Goal: Task Accomplishment & Management: Use online tool/utility

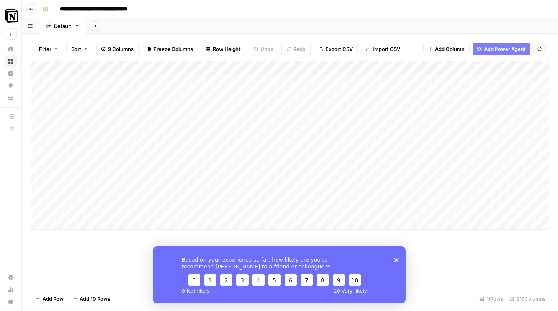
click at [201, 92] on div "Add Column" at bounding box center [290, 145] width 518 height 169
click at [198, 127] on div "Add Column" at bounding box center [290, 145] width 518 height 169
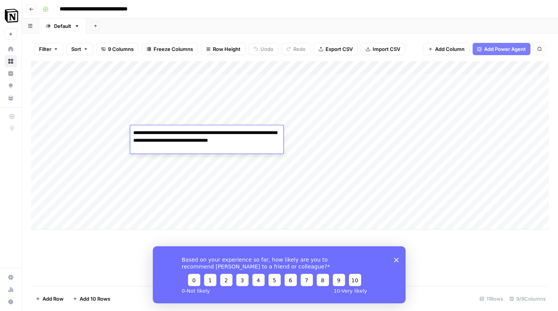
click at [142, 237] on div "Add Column" at bounding box center [290, 173] width 518 height 225
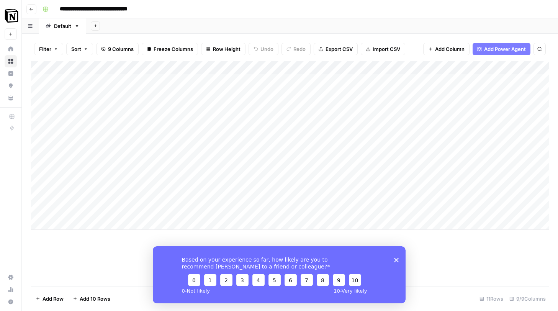
click at [249, 79] on div "Add Column" at bounding box center [290, 145] width 518 height 169
click at [369, 79] on div "Add Column" at bounding box center [290, 145] width 518 height 169
click at [372, 79] on div "Add Column" at bounding box center [290, 145] width 518 height 169
click at [306, 90] on div "Add Column" at bounding box center [290, 145] width 518 height 169
click at [359, 82] on div "Add Column" at bounding box center [290, 145] width 518 height 169
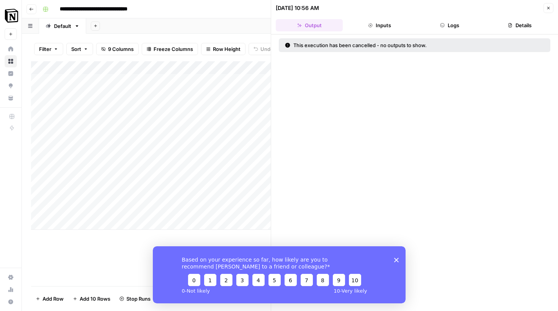
click at [546, 11] on button "Close" at bounding box center [548, 8] width 10 height 10
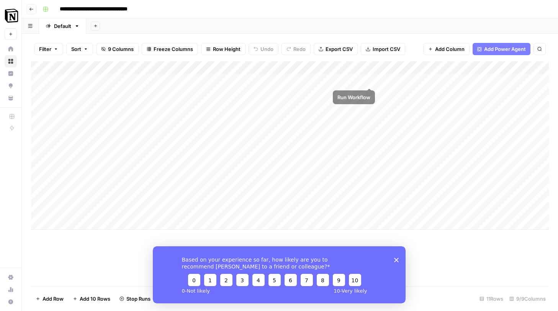
click at [372, 79] on div "Add Column" at bounding box center [290, 145] width 518 height 169
click at [399, 262] on div "Based on your experience so far, how likely are you to recommend AirOps to a fr…" at bounding box center [278, 274] width 253 height 57
click at [398, 261] on polygon "Close survey" at bounding box center [396, 259] width 5 height 5
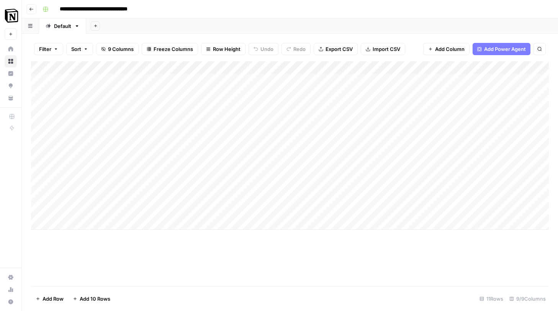
click at [310, 95] on div "Add Column" at bounding box center [290, 145] width 518 height 169
click at [273, 91] on div "Add Column" at bounding box center [290, 145] width 518 height 169
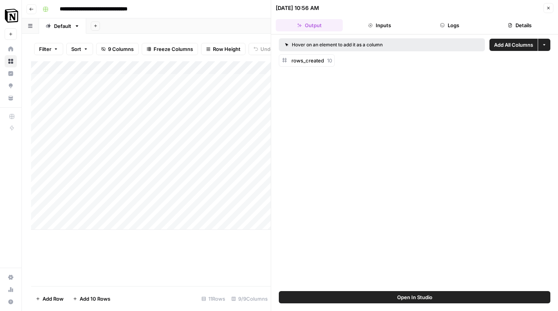
click at [439, 299] on button "Open In Studio" at bounding box center [415, 297] width 272 height 12
click at [552, 9] on button "Close" at bounding box center [548, 8] width 10 height 10
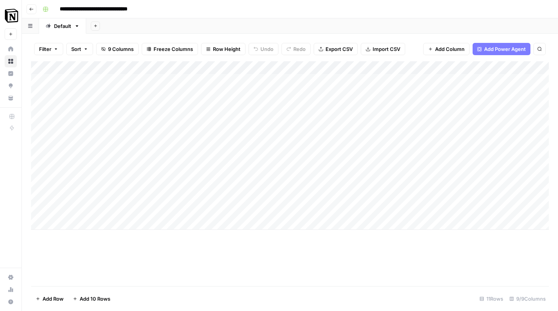
click at [299, 81] on div "Add Column" at bounding box center [290, 145] width 518 height 169
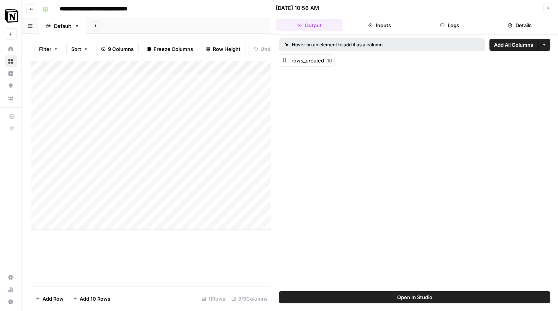
click at [431, 297] on span "Open In Studio" at bounding box center [414, 297] width 35 height 8
click at [219, 259] on div "Add Column" at bounding box center [151, 173] width 240 height 225
click at [550, 7] on icon "button" at bounding box center [548, 8] width 5 height 5
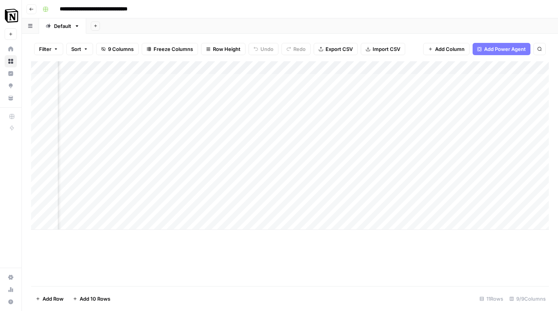
scroll to position [0, 525]
click at [318, 94] on div "Add Column" at bounding box center [290, 145] width 518 height 169
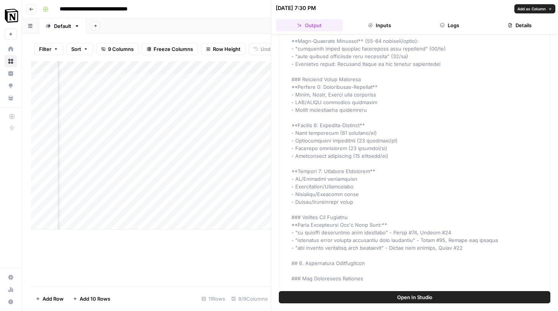
scroll to position [745, 0]
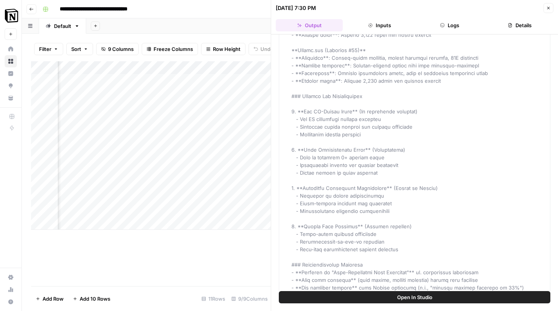
click at [207, 300] on div "11 Rows" at bounding box center [213, 299] width 30 height 12
click at [217, 275] on div "Add Column" at bounding box center [151, 173] width 240 height 225
click at [545, 6] on button "Close" at bounding box center [548, 8] width 10 height 10
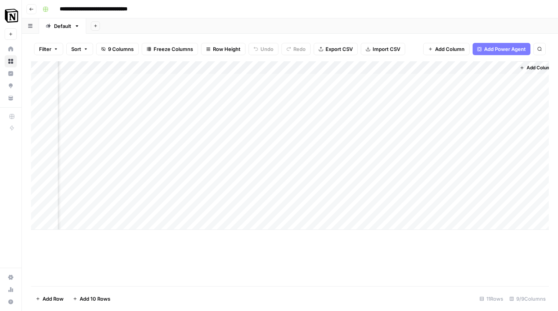
scroll to position [0, 525]
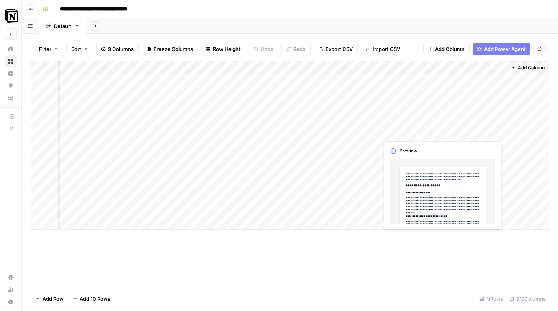
click at [459, 129] on div "Add Column" at bounding box center [290, 145] width 518 height 169
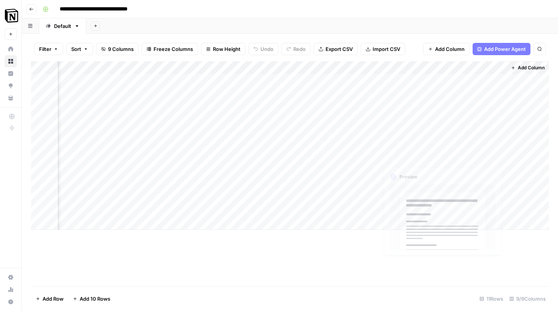
click at [444, 175] on div "Add Column" at bounding box center [290, 145] width 518 height 169
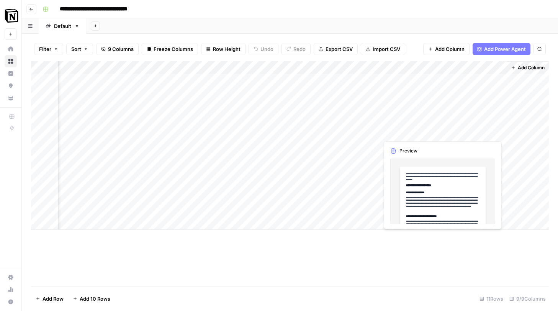
click at [479, 133] on div "Add Column" at bounding box center [290, 145] width 518 height 169
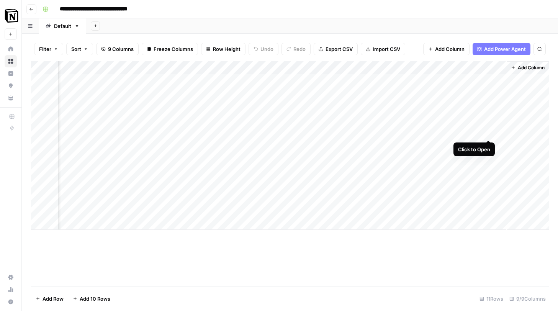
click at [489, 131] on div "Add Column" at bounding box center [290, 145] width 518 height 169
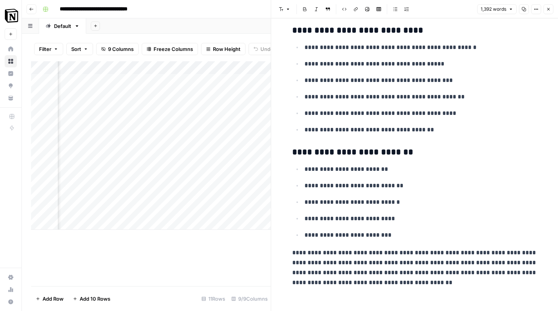
scroll to position [3882, 0]
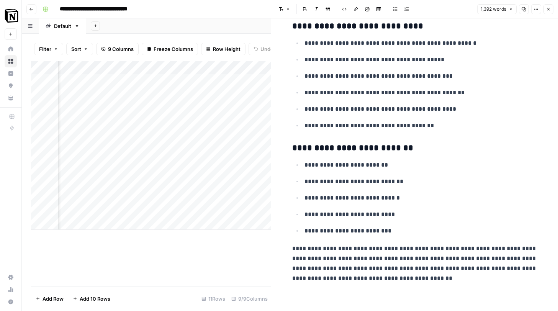
click at [239, 241] on div "Add Column" at bounding box center [151, 173] width 240 height 225
click at [253, 242] on div "Add Column" at bounding box center [151, 173] width 240 height 225
click at [547, 10] on icon "button" at bounding box center [548, 9] width 5 height 5
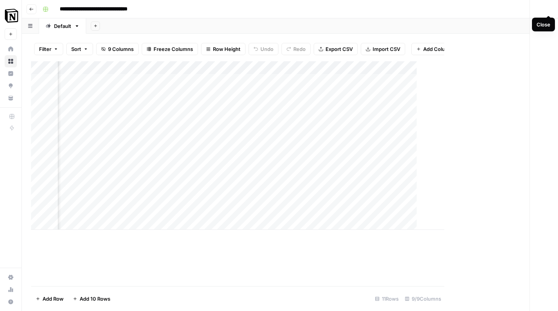
scroll to position [0, 516]
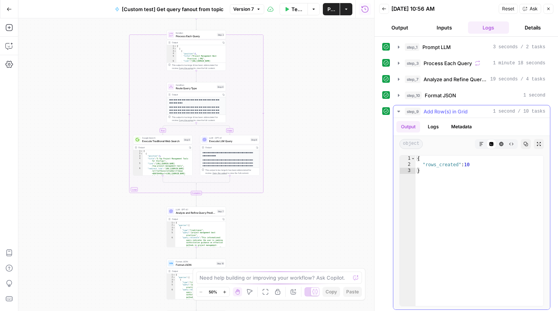
scroll to position [3, 0]
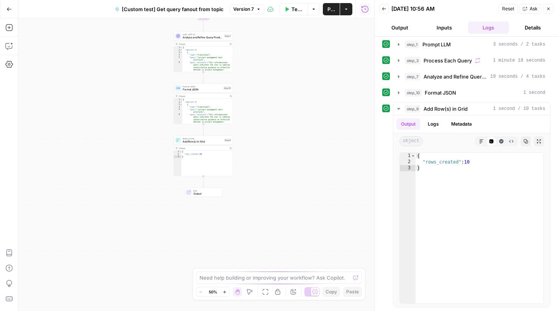
click at [209, 195] on span "Output" at bounding box center [206, 194] width 26 height 4
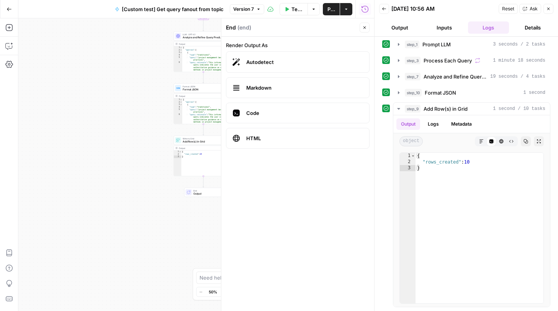
click at [167, 243] on div "true false Workflow Set Inputs Inputs LLM · GPT-4.1 Prompt LLM Step 1 Output Co…" at bounding box center [196, 164] width 356 height 293
